Goal: Transaction & Acquisition: Book appointment/travel/reservation

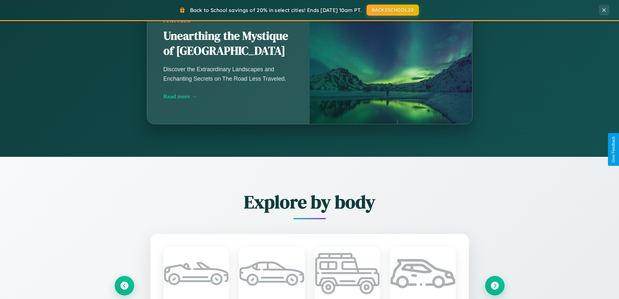
scroll to position [1251, 0]
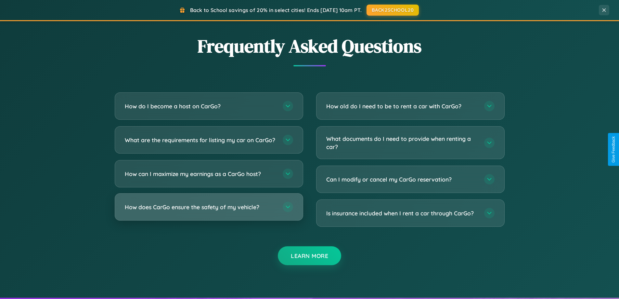
click at [209, 211] on h3 "How does CarGo ensure the safety of my vehicle?" at bounding box center [201, 207] width 152 height 8
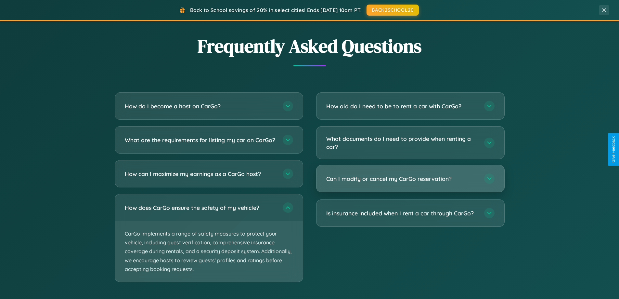
click at [410, 179] on h3 "Can I modify or cancel my CarGo reservation?" at bounding box center [402, 179] width 152 height 8
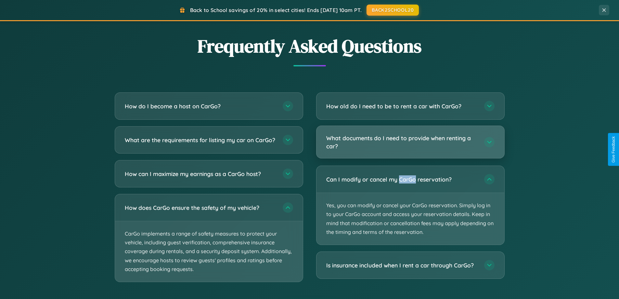
click at [410, 142] on h3 "What documents do I need to provide when renting a car?" at bounding box center [402, 142] width 152 height 16
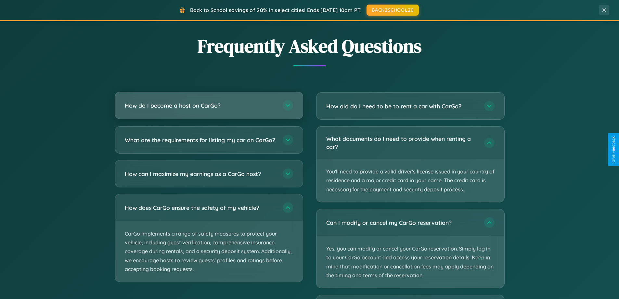
click at [209, 105] on h3 "How do I become a host on CarGo?" at bounding box center [201, 105] width 152 height 8
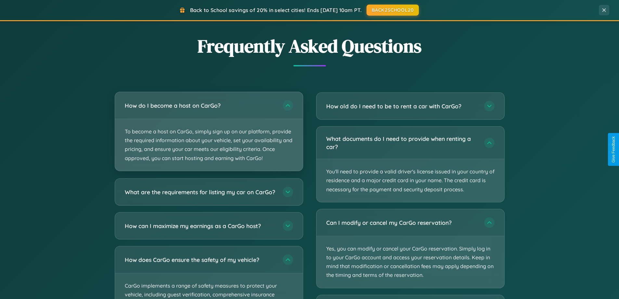
click at [209, 131] on p "To become a host on CarGo, simply sign up on our platform, provide the required…" at bounding box center [209, 145] width 188 height 52
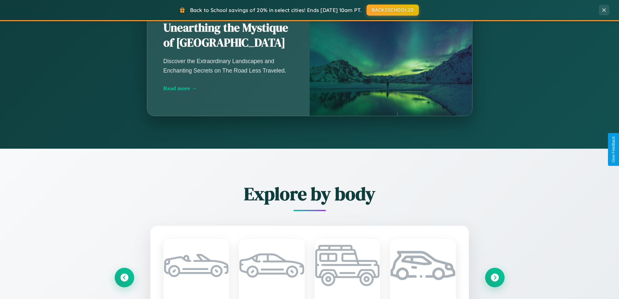
scroll to position [447, 0]
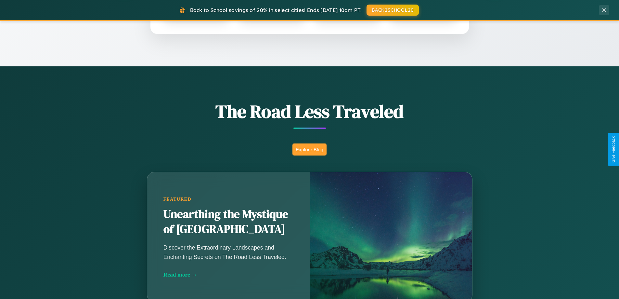
click at [310, 149] on button "Explore Blog" at bounding box center [310, 149] width 34 height 12
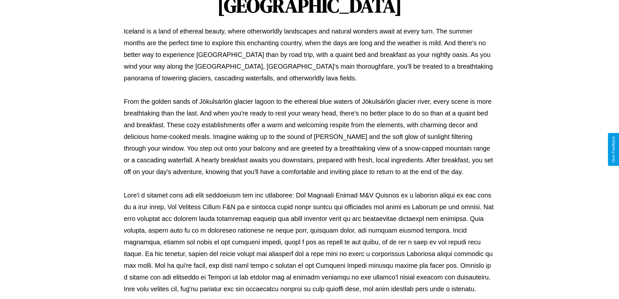
scroll to position [210, 0]
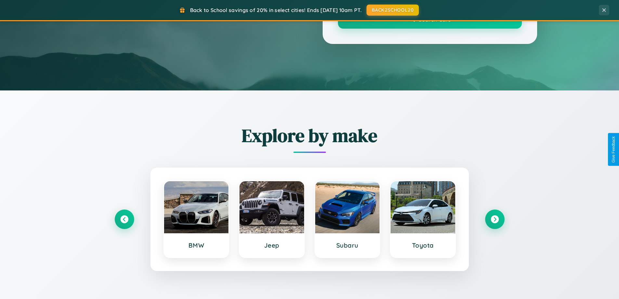
scroll to position [447, 0]
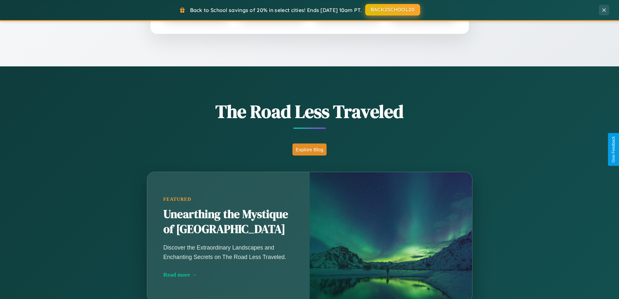
click at [392, 10] on button "BACK2SCHOOL20" at bounding box center [393, 10] width 55 height 12
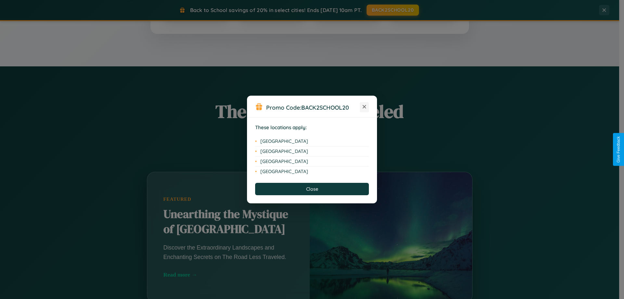
click at [365, 107] on icon at bounding box center [365, 107] width 4 height 4
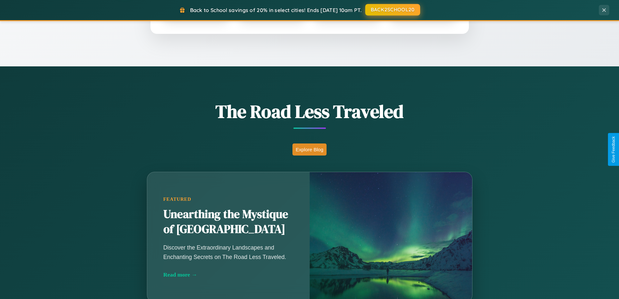
click at [392, 10] on button "BACK2SCHOOL20" at bounding box center [393, 10] width 55 height 12
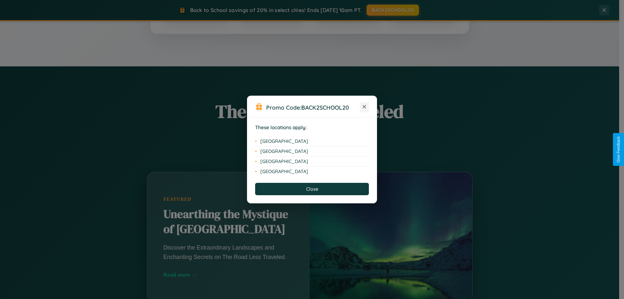
click at [365, 107] on icon at bounding box center [365, 107] width 4 height 4
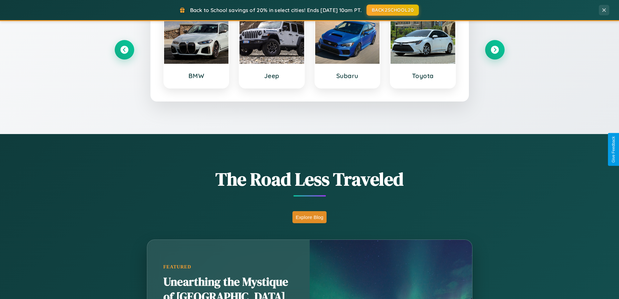
scroll to position [19, 0]
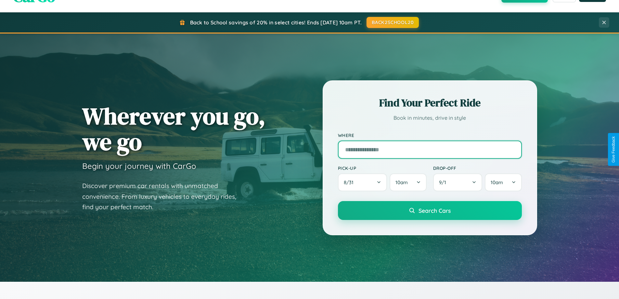
click at [430, 149] on input "text" at bounding box center [430, 149] width 184 height 18
type input "******"
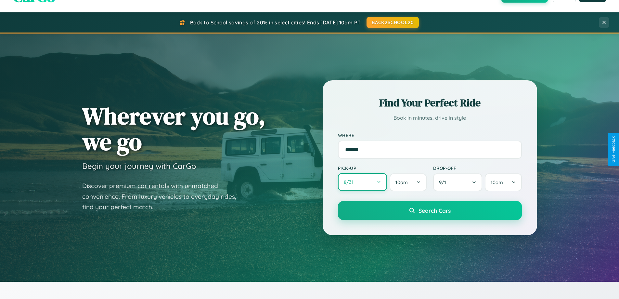
click at [363, 182] on button "8 / 31" at bounding box center [362, 182] width 49 height 18
select select "*"
select select "****"
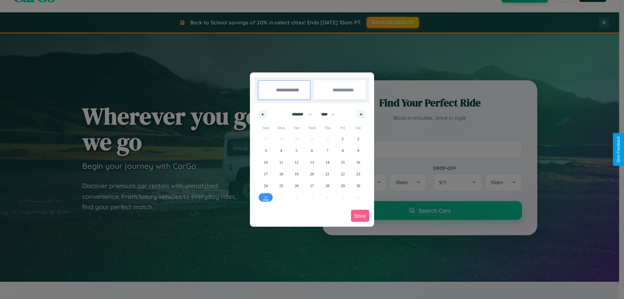
click at [299, 114] on select "******* ******** ***** ***** *** **** **** ****** ********* ******* ******** **…" at bounding box center [301, 114] width 28 height 11
select select "**"
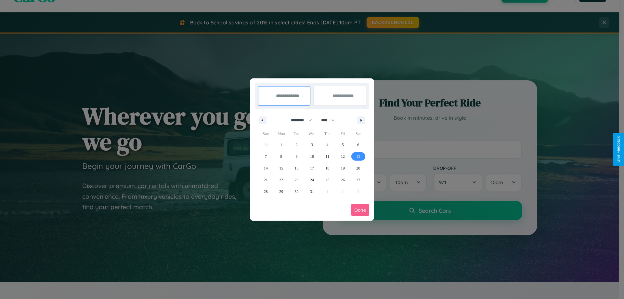
click at [358, 156] on span "13" at bounding box center [358, 157] width 4 height 12
type input "**********"
click at [343, 168] on span "19" at bounding box center [343, 168] width 4 height 12
type input "**********"
click at [360, 210] on button "Done" at bounding box center [360, 210] width 18 height 12
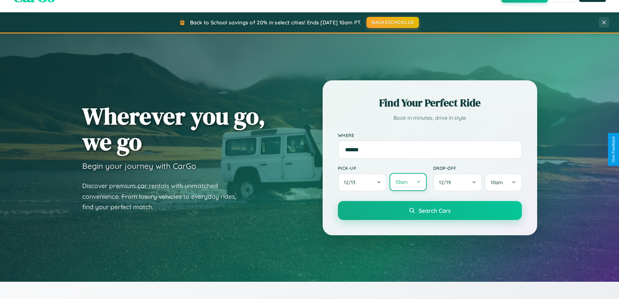
click at [408, 182] on button "10am" at bounding box center [408, 182] width 37 height 18
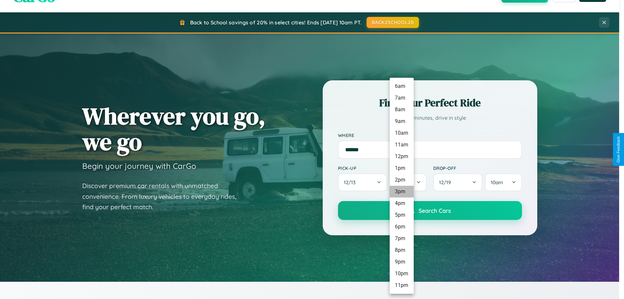
click at [402, 192] on li "3pm" at bounding box center [402, 192] width 24 height 12
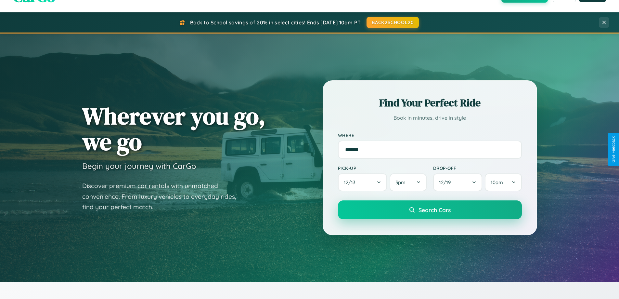
click at [430, 210] on span "Search Cars" at bounding box center [435, 209] width 32 height 7
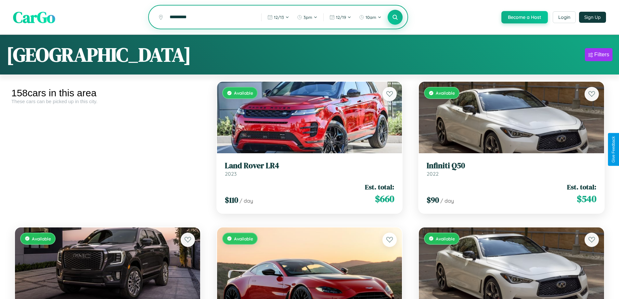
click at [395, 18] on icon at bounding box center [395, 17] width 6 height 6
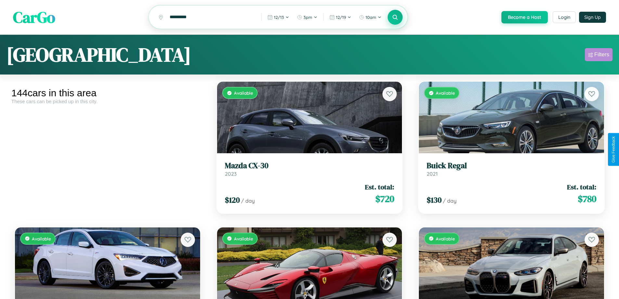
click at [599, 56] on div "Filters" at bounding box center [602, 54] width 15 height 7
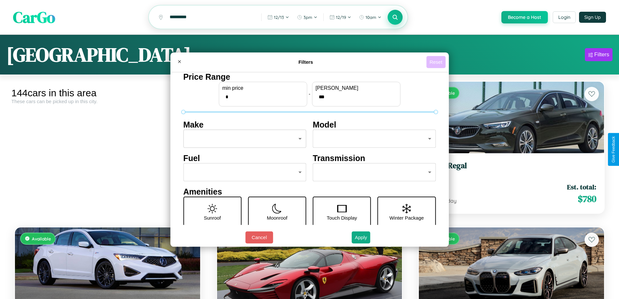
click at [437, 62] on button "Reset" at bounding box center [436, 62] width 19 height 12
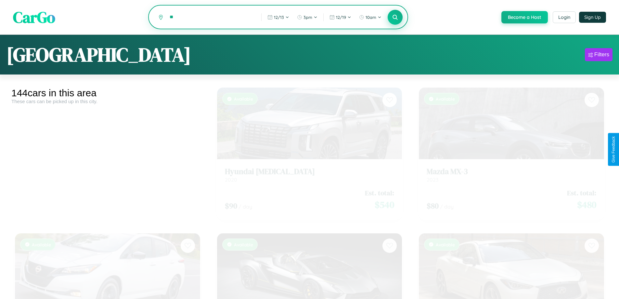
type input "*"
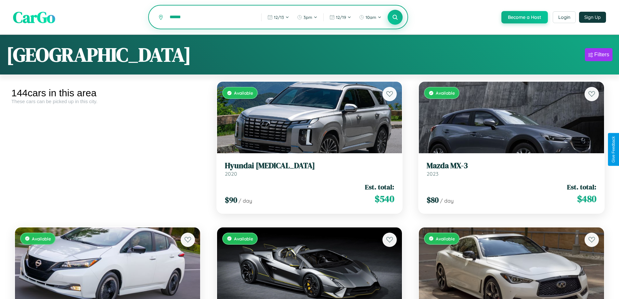
type input "******"
click at [395, 18] on icon at bounding box center [395, 17] width 6 height 6
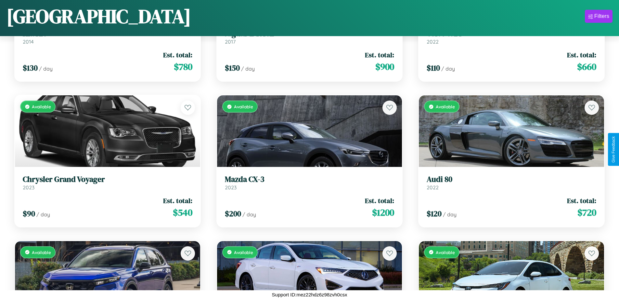
scroll to position [4168, 0]
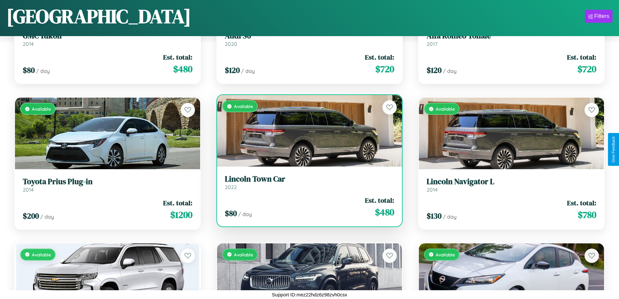
click at [307, 185] on link "Lincoln Town Car 2022" at bounding box center [310, 182] width 170 height 16
